Goal: Task Accomplishment & Management: Complete application form

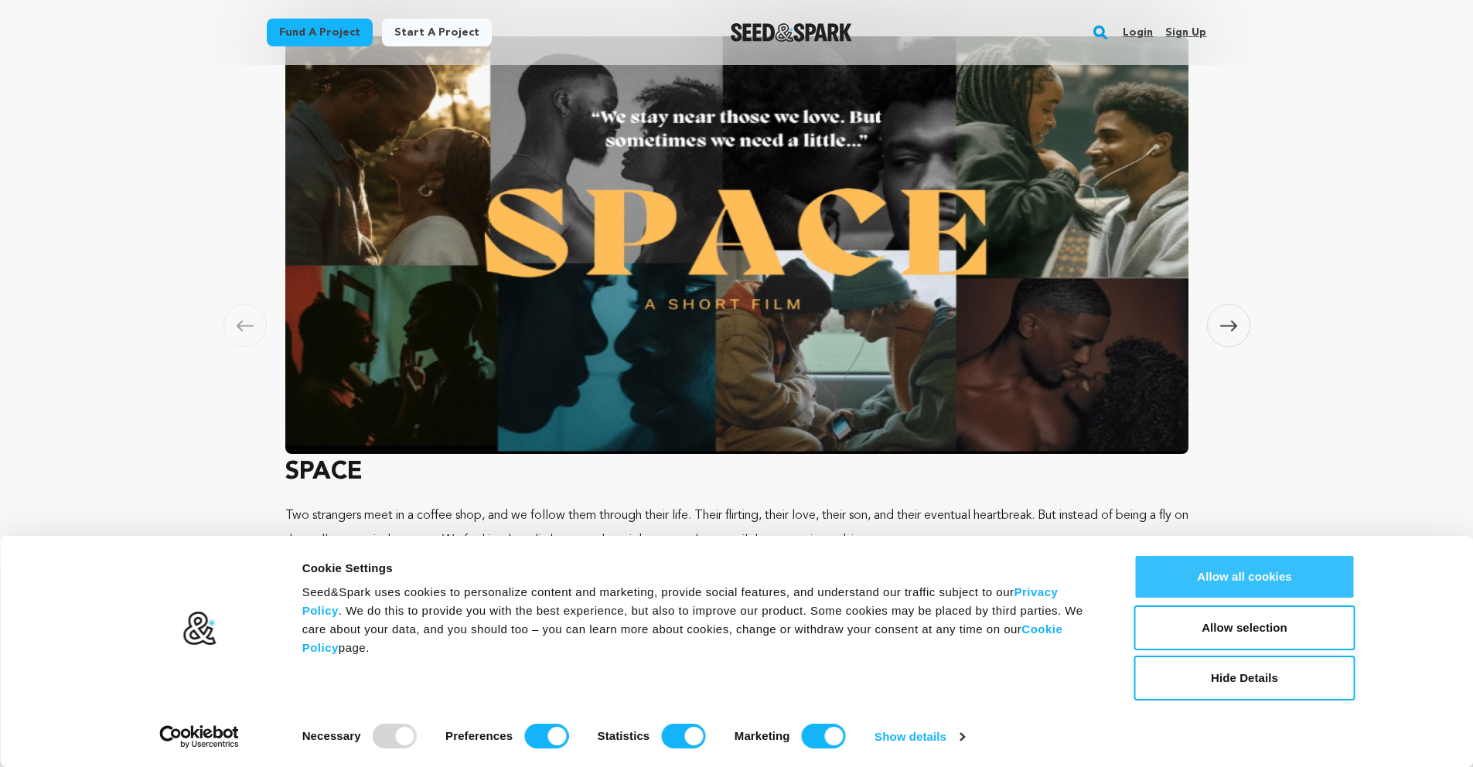
click at [1170, 579] on button "Allow all cookies" at bounding box center [1245, 577] width 221 height 45
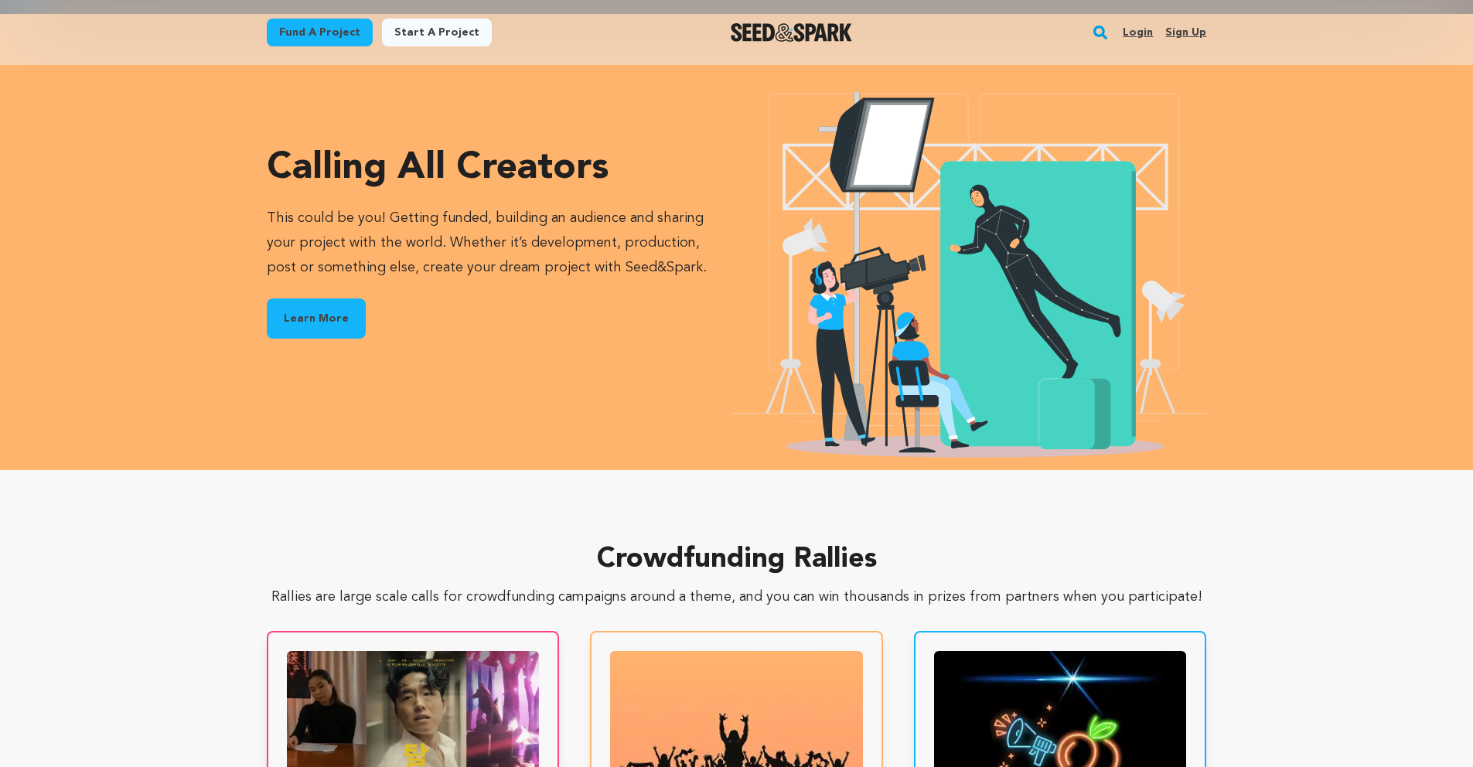
click at [318, 310] on link "Learn More" at bounding box center [316, 319] width 99 height 40
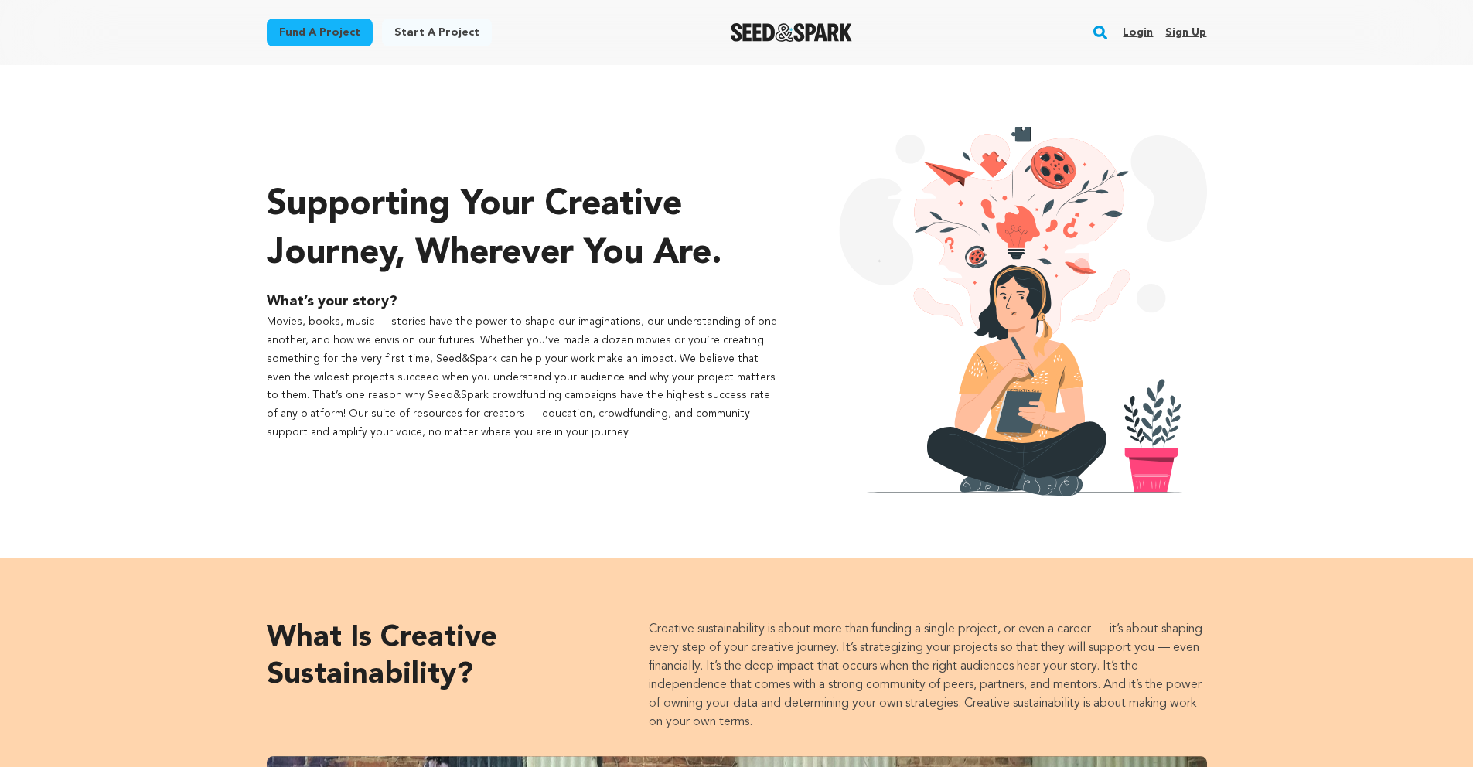
click at [436, 33] on link "Start a project" at bounding box center [437, 33] width 110 height 28
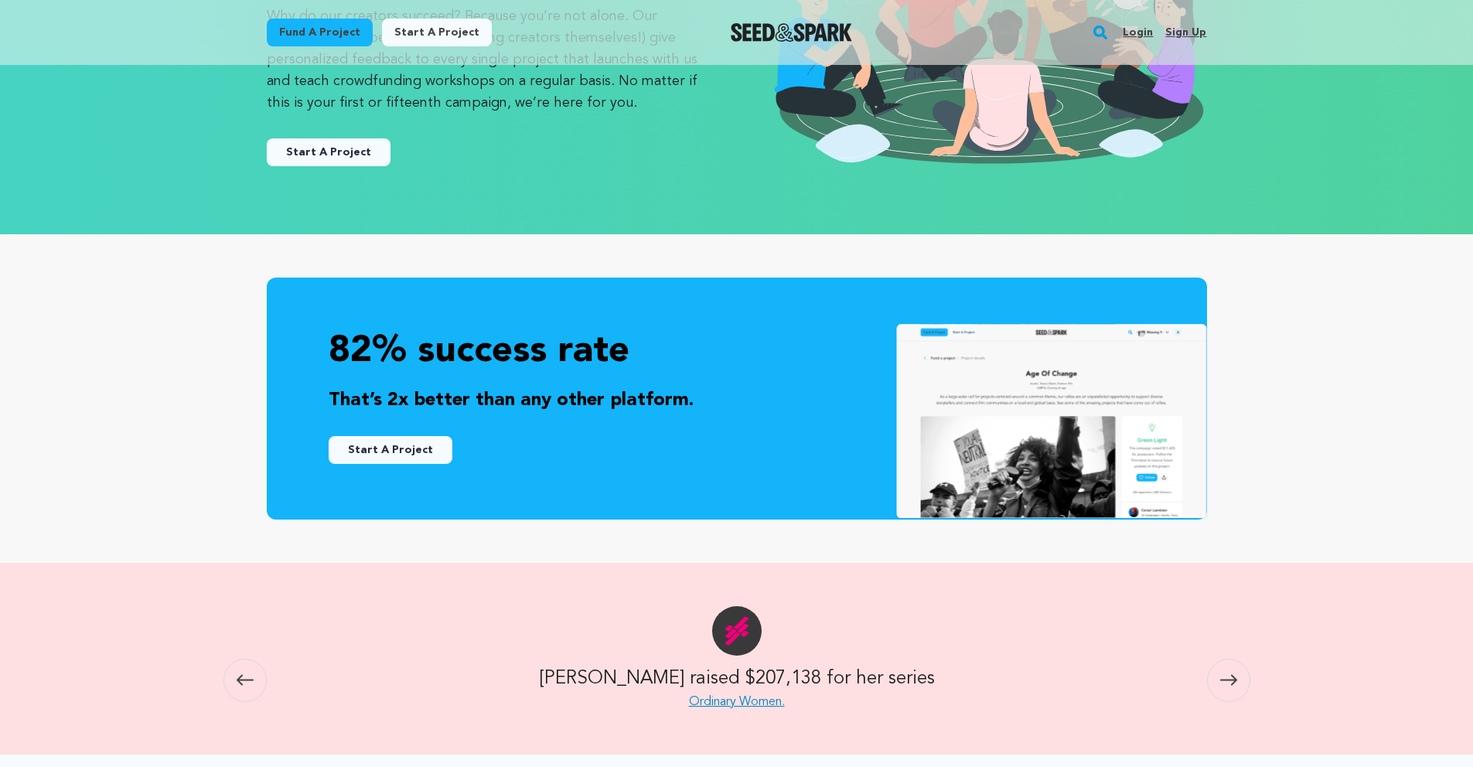
scroll to position [15, 0]
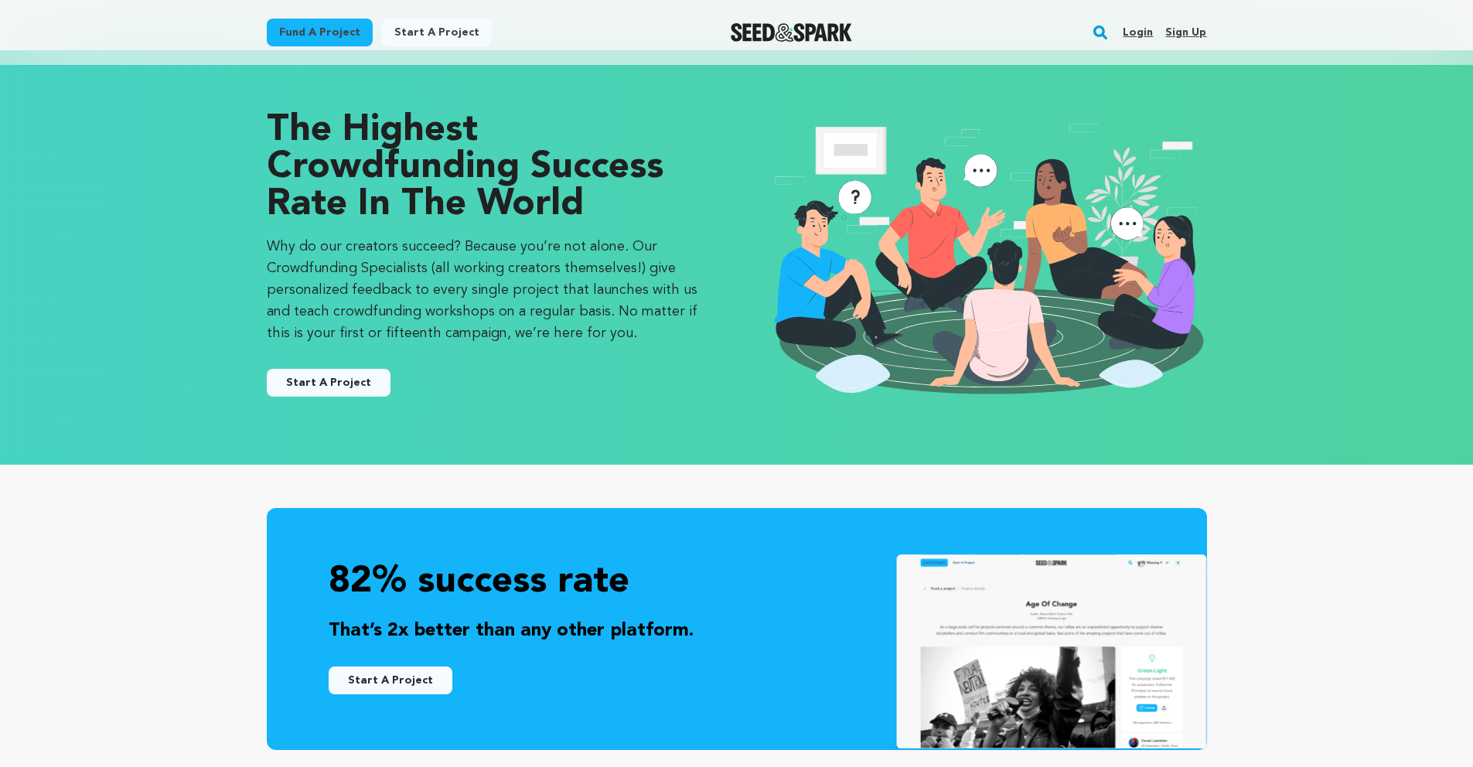
click at [319, 387] on link "Start A Project" at bounding box center [329, 383] width 124 height 28
